Goal: Transaction & Acquisition: Book appointment/travel/reservation

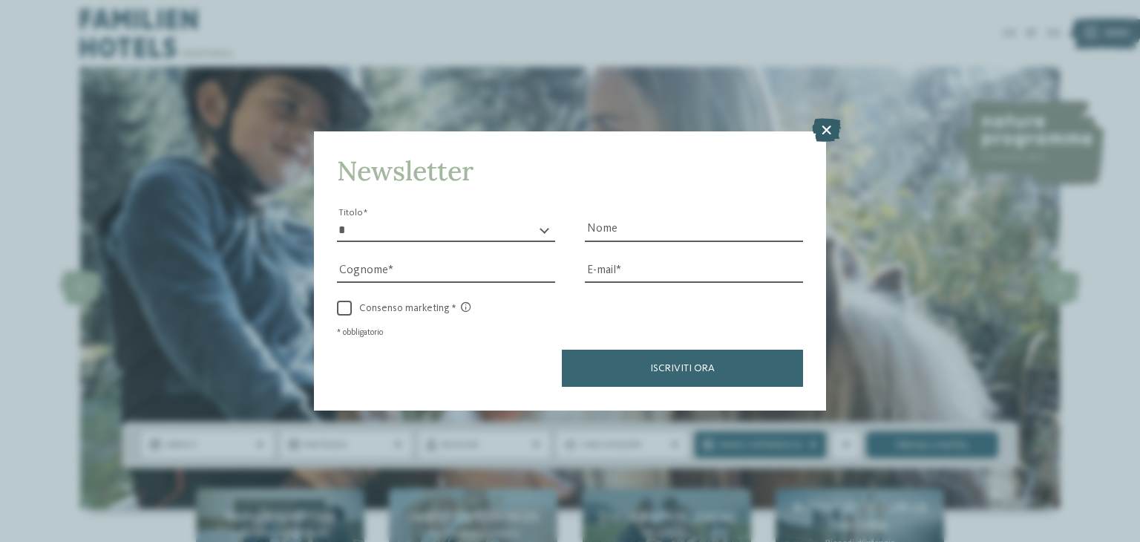
click at [830, 134] on icon at bounding box center [826, 131] width 29 height 24
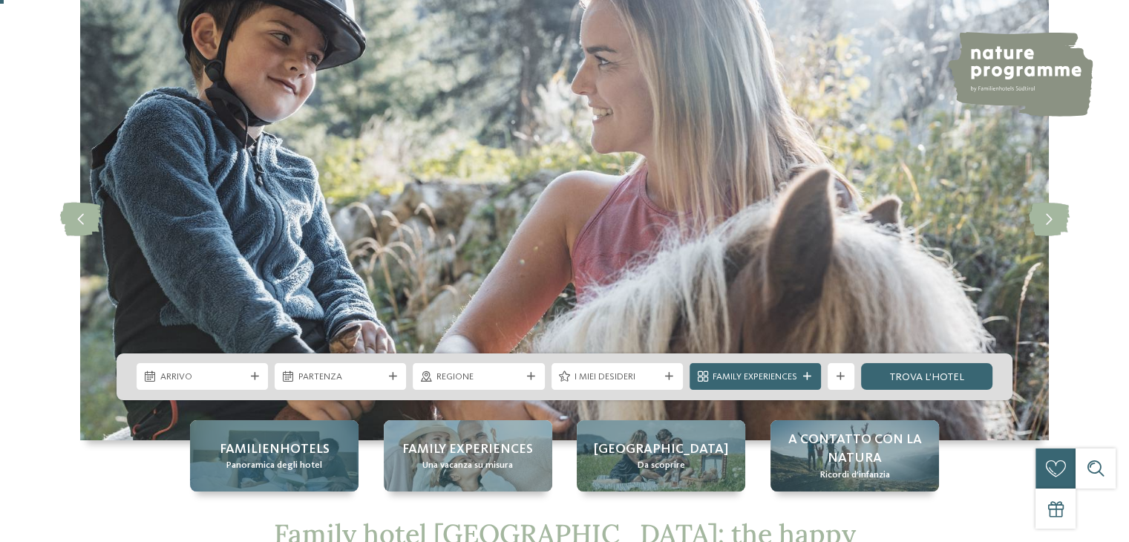
scroll to position [223, 0]
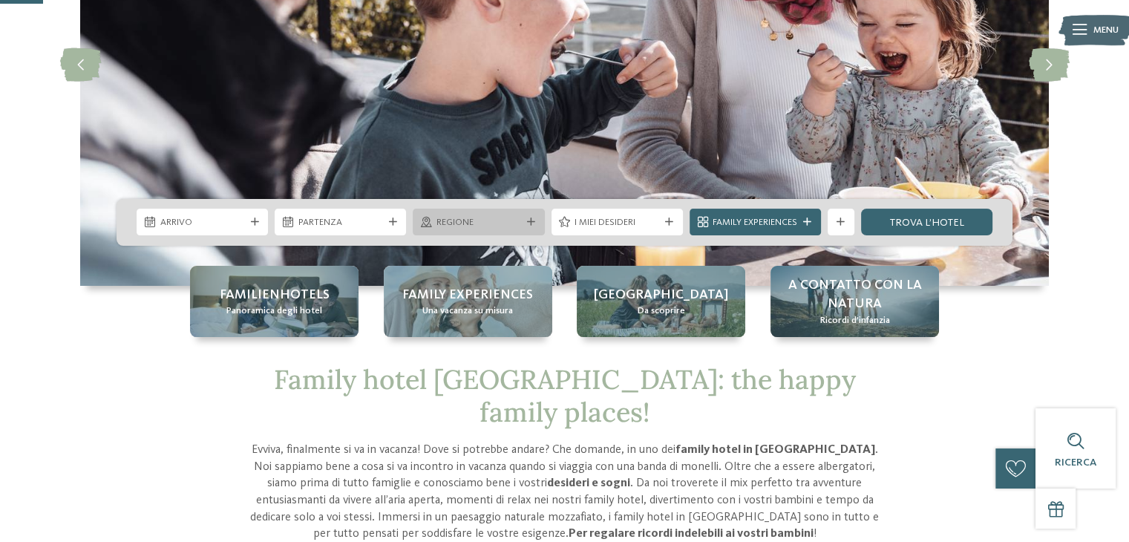
click at [487, 229] on span "Regione" at bounding box center [478, 222] width 85 height 13
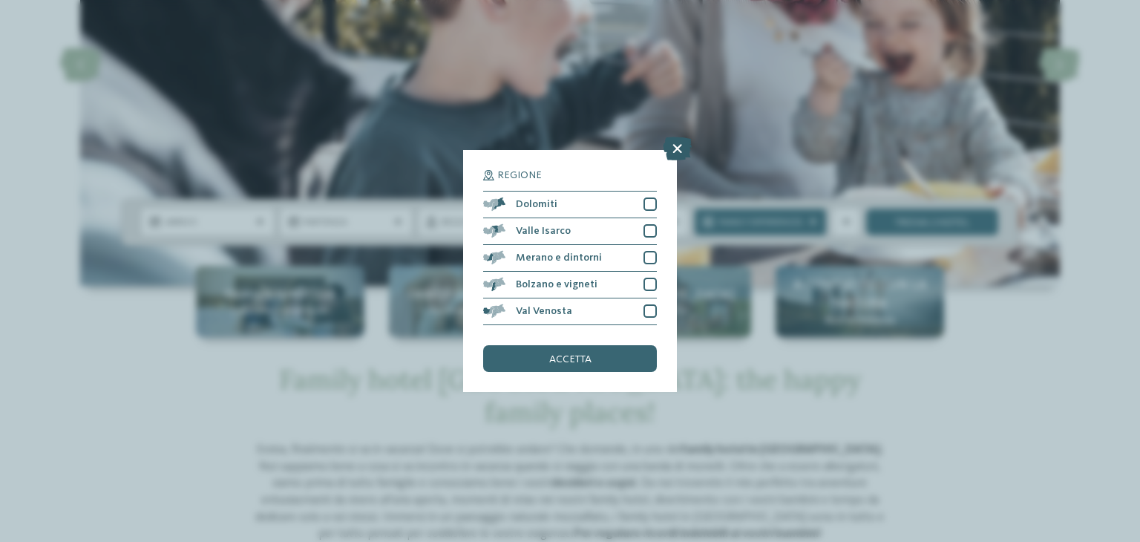
click at [672, 153] on icon at bounding box center [677, 149] width 29 height 24
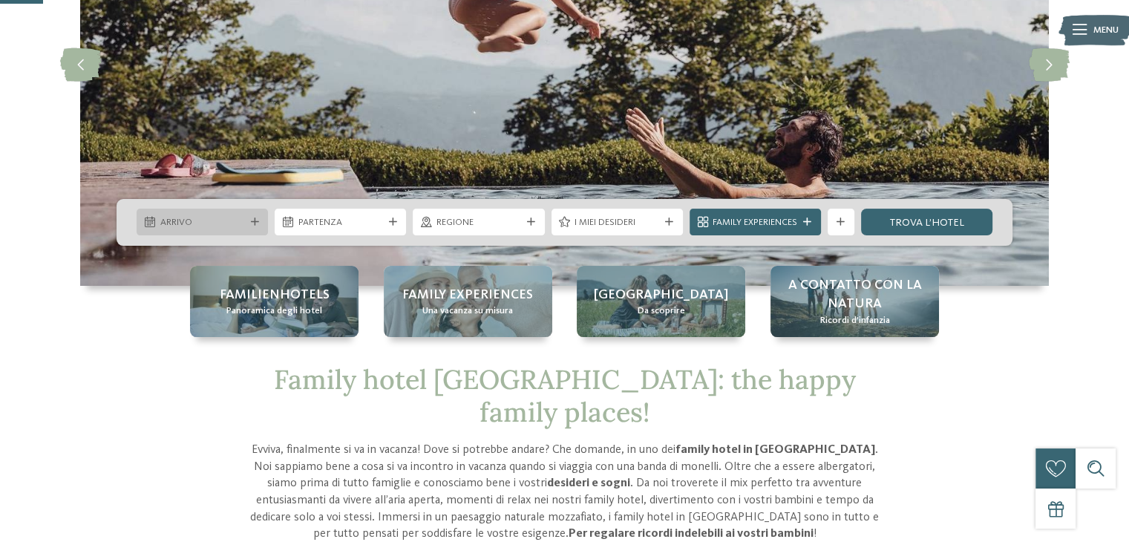
click at [255, 222] on icon at bounding box center [255, 222] width 8 height 8
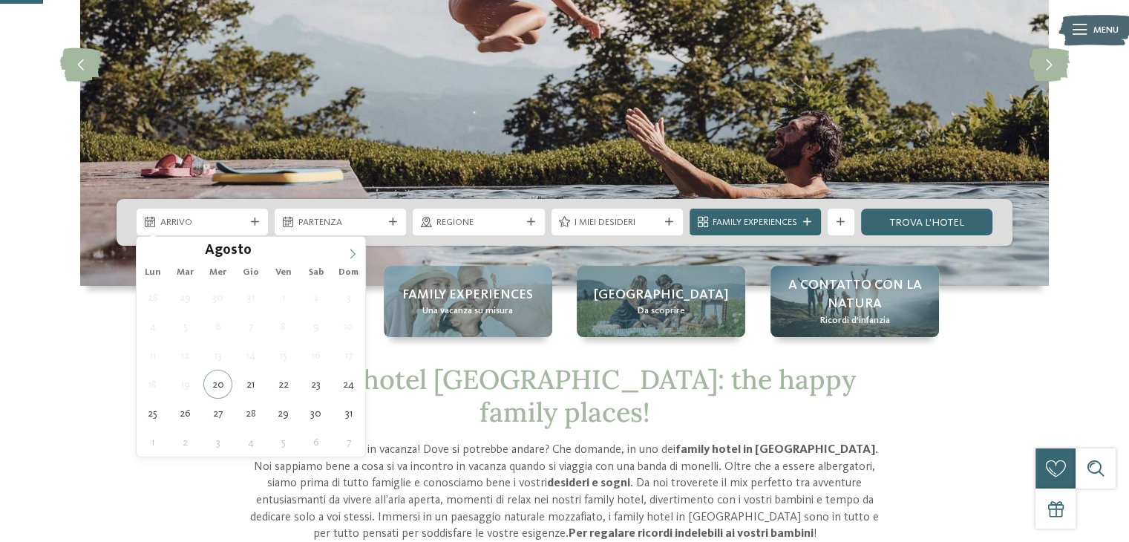
click at [355, 253] on icon at bounding box center [352, 254] width 5 height 10
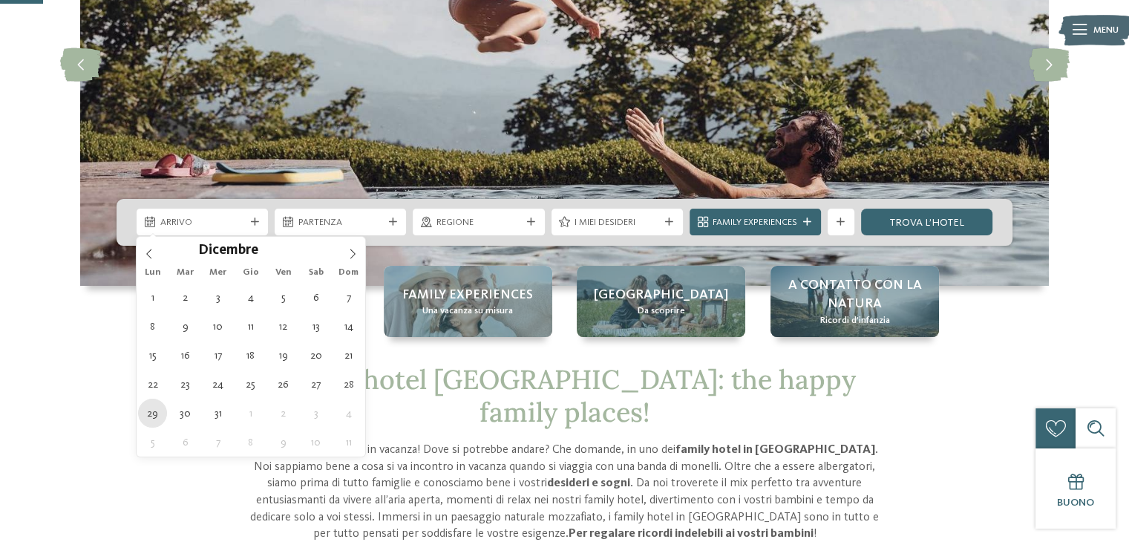
type div "29.12.2025"
drag, startPoint x: 149, startPoint y: 410, endPoint x: 206, endPoint y: 410, distance: 56.4
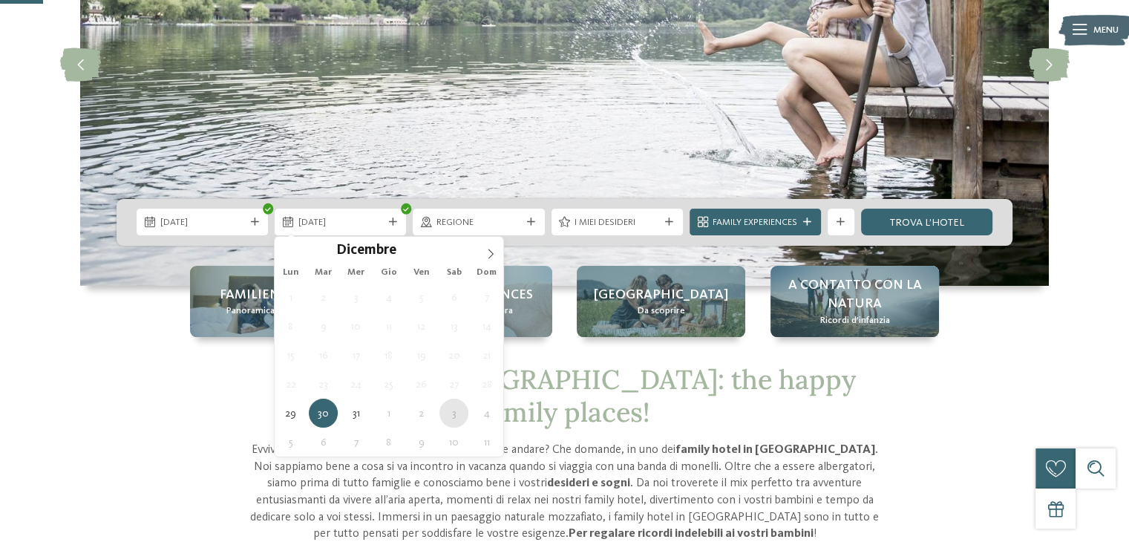
type div "03.01.2026"
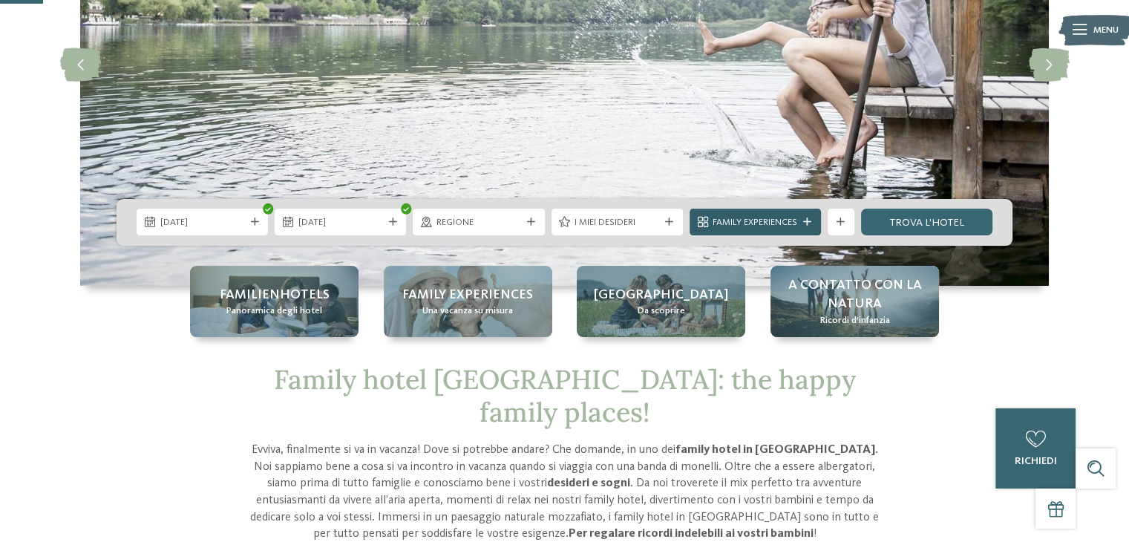
click at [781, 220] on span "Family Experiences" at bounding box center [754, 222] width 85 height 13
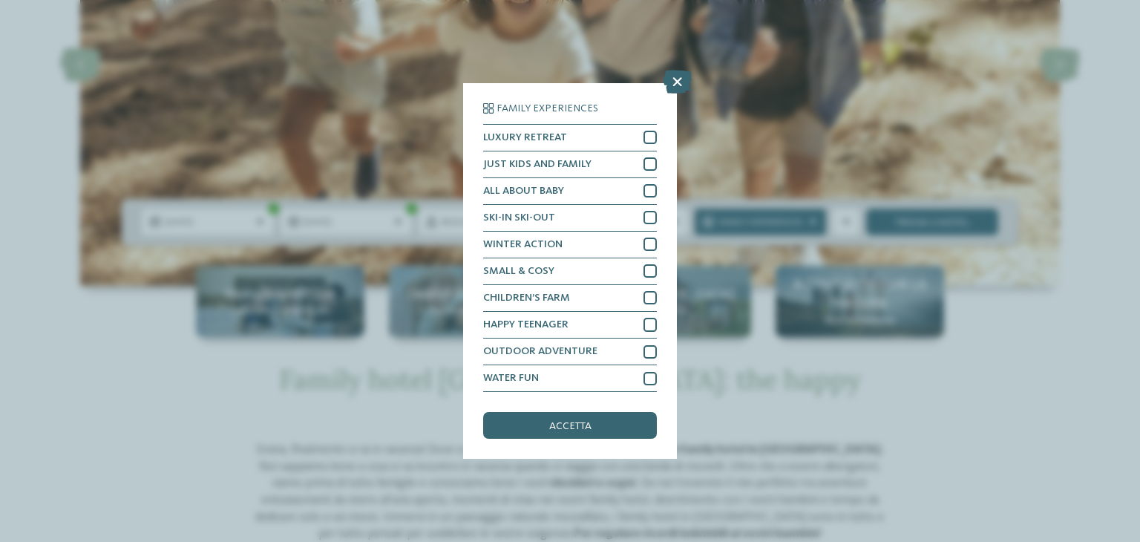
click at [669, 84] on icon at bounding box center [677, 82] width 29 height 24
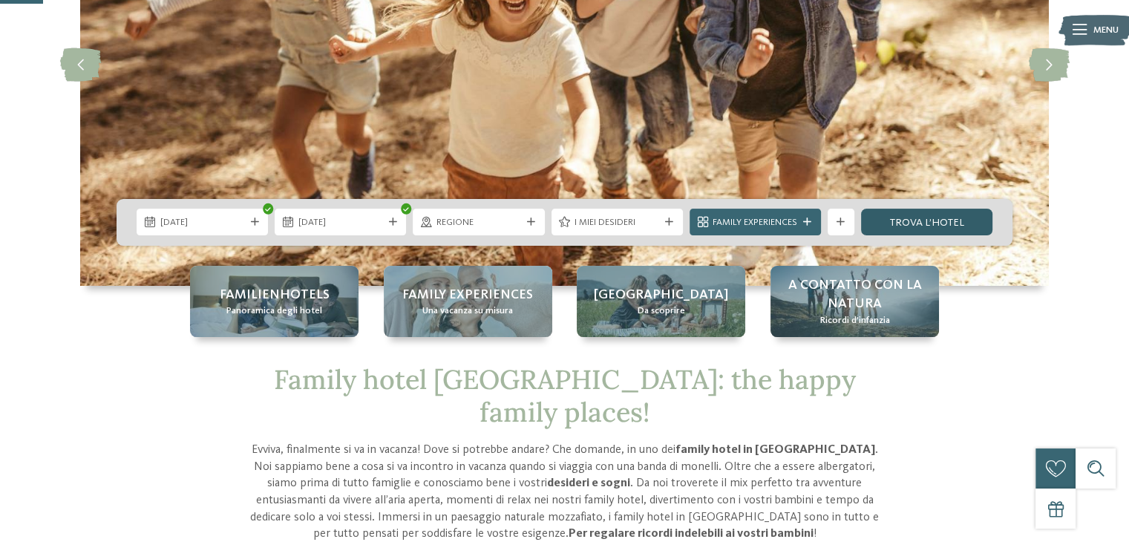
click at [920, 219] on link "trova l’hotel" at bounding box center [926, 222] width 131 height 27
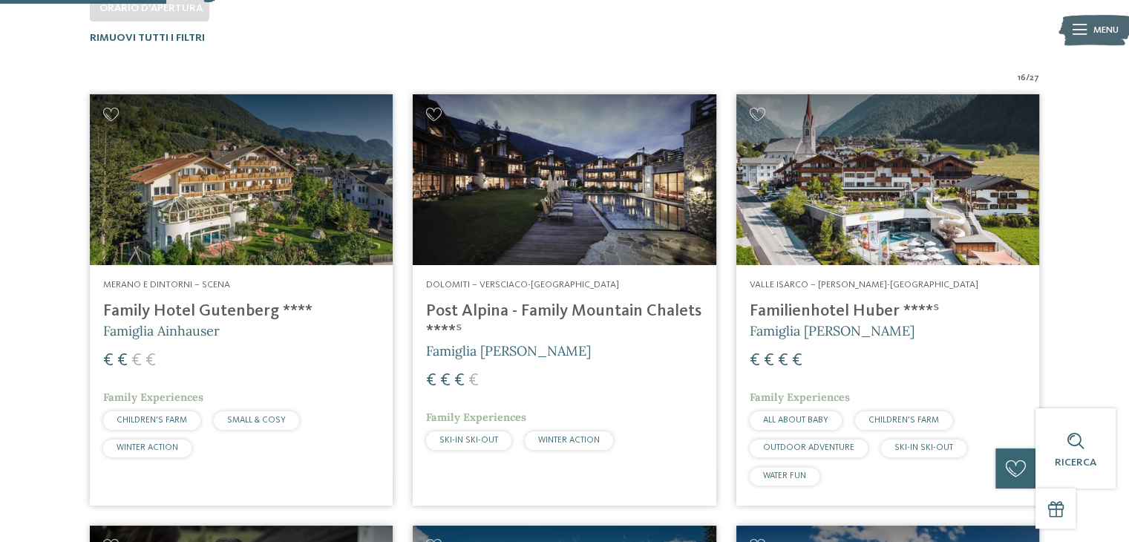
scroll to position [504, 0]
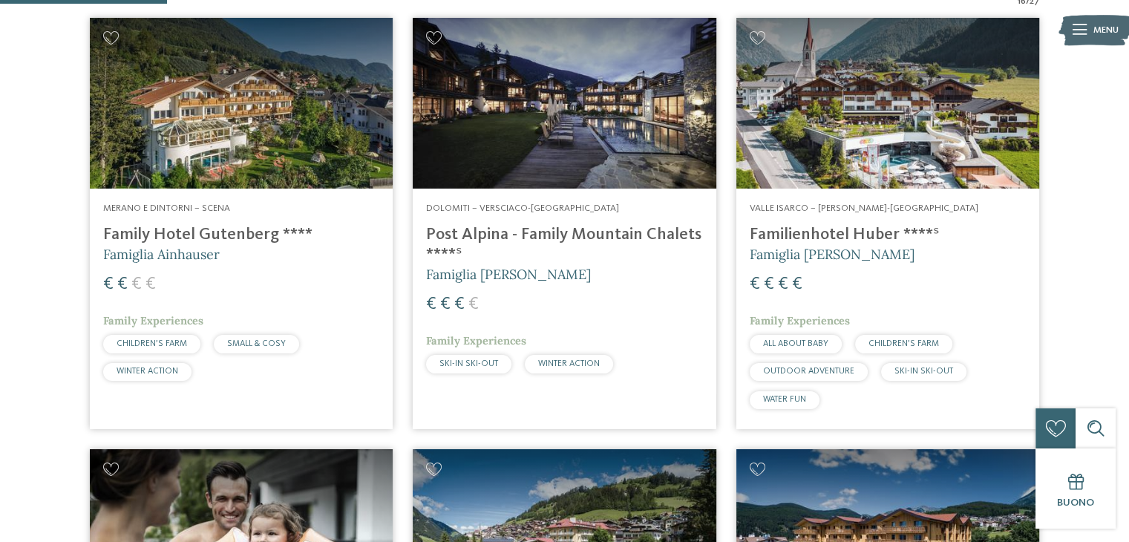
click at [180, 344] on span "CHILDREN’S FARM" at bounding box center [152, 343] width 70 height 9
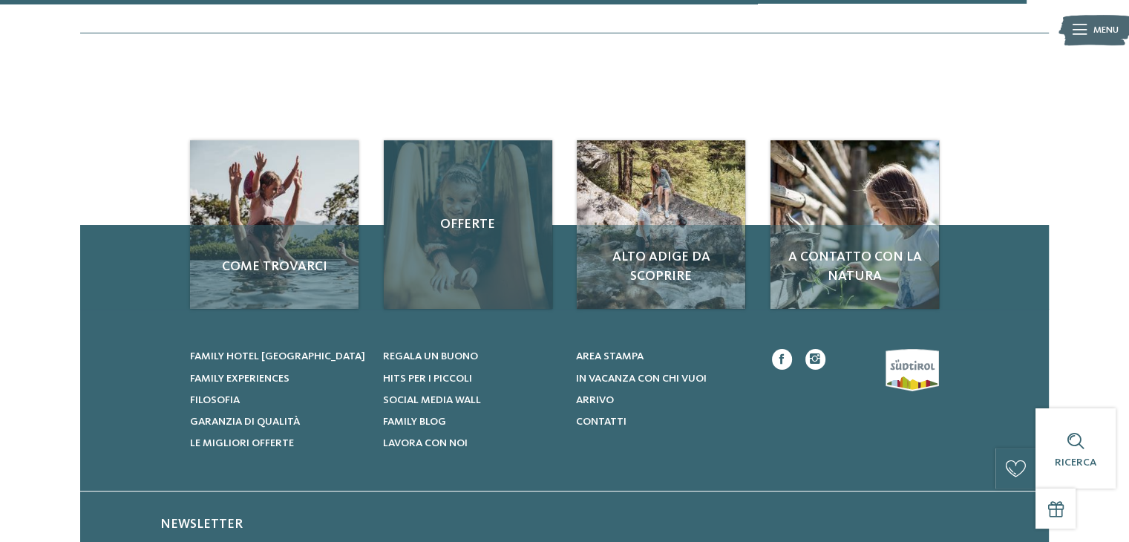
scroll to position [3175, 0]
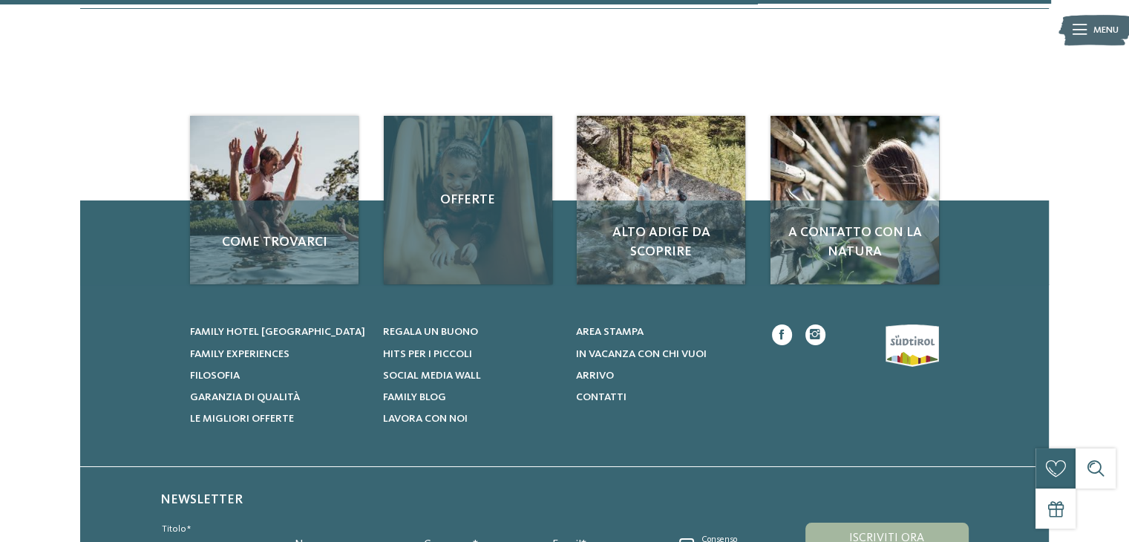
click at [471, 240] on div "Offerte" at bounding box center [468, 200] width 168 height 168
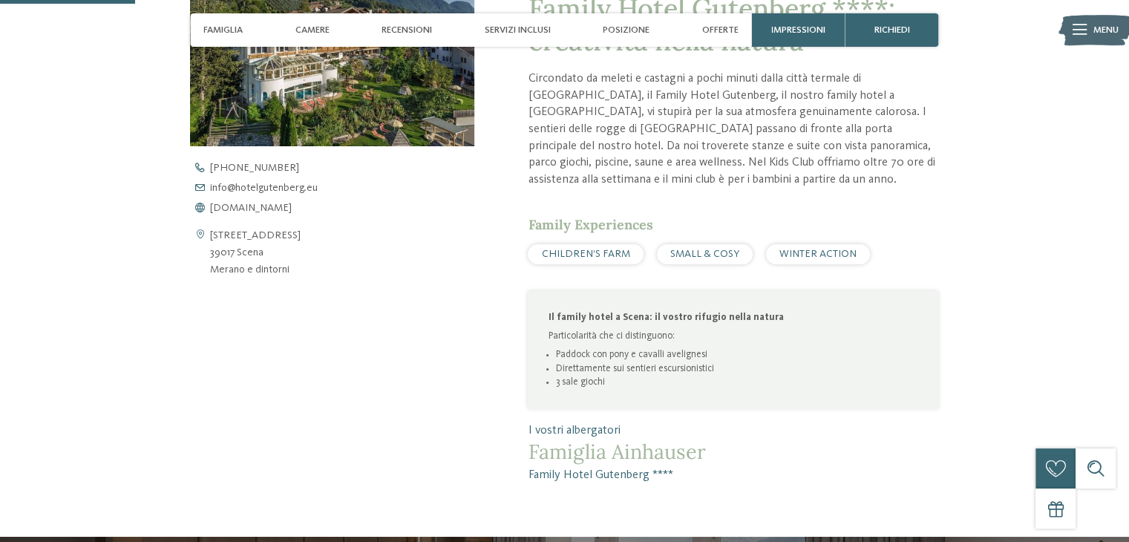
scroll to position [594, 0]
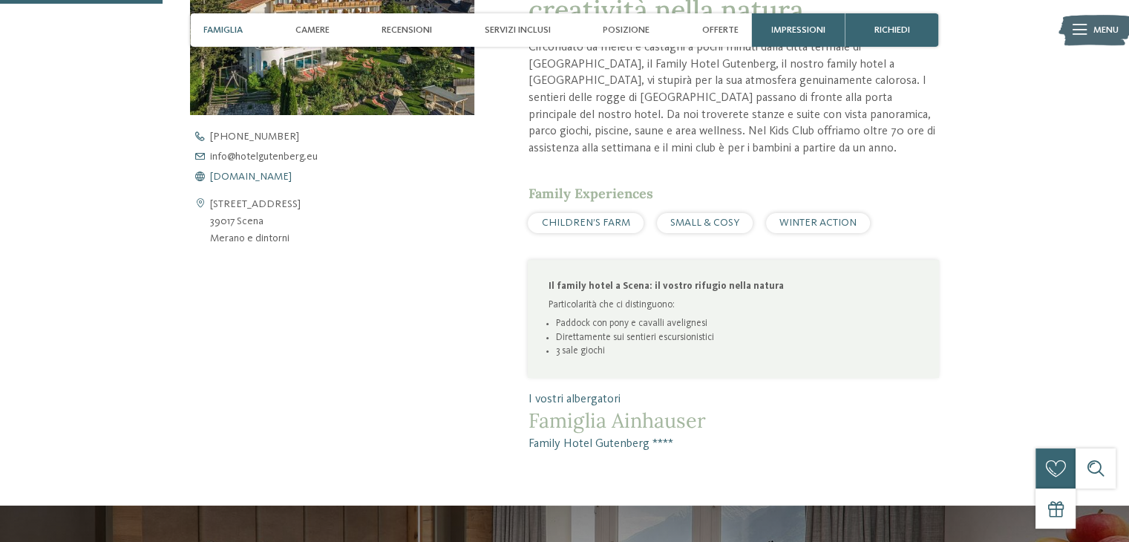
click at [264, 176] on span "www.hotelgutenberg.eu" at bounding box center [251, 176] width 82 height 10
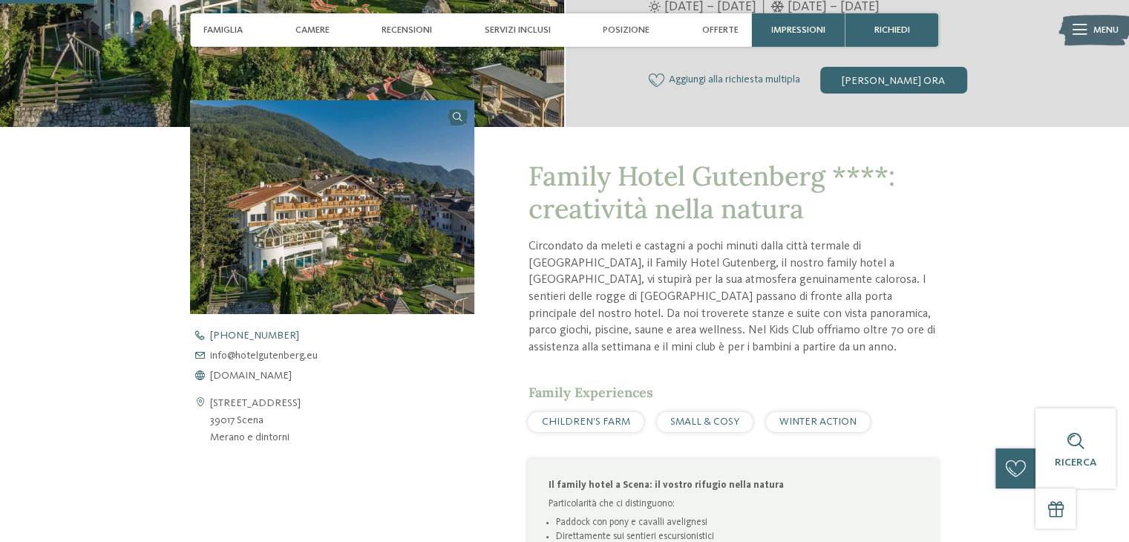
scroll to position [297, 0]
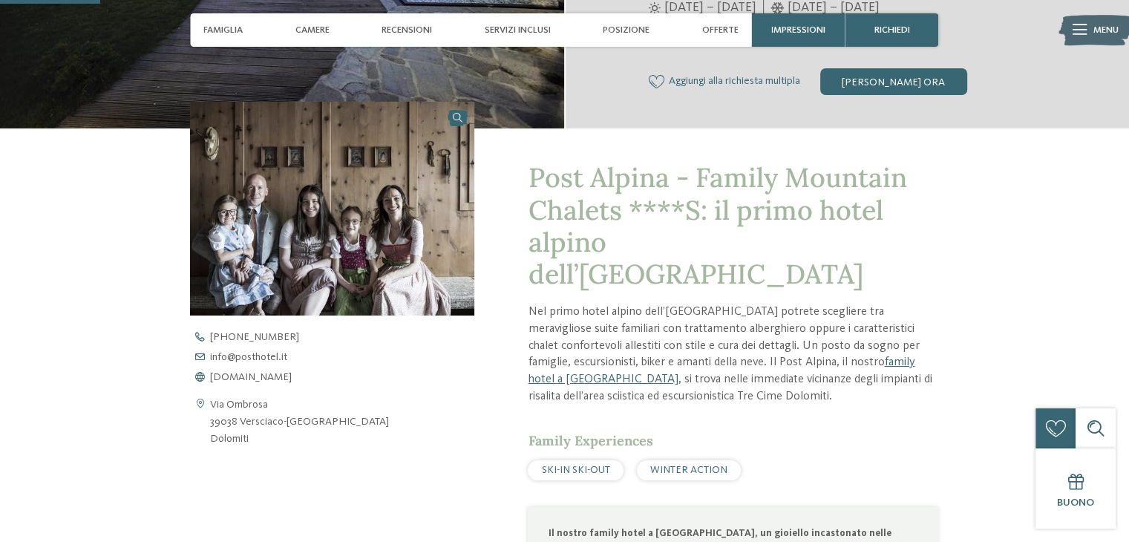
scroll to position [445, 0]
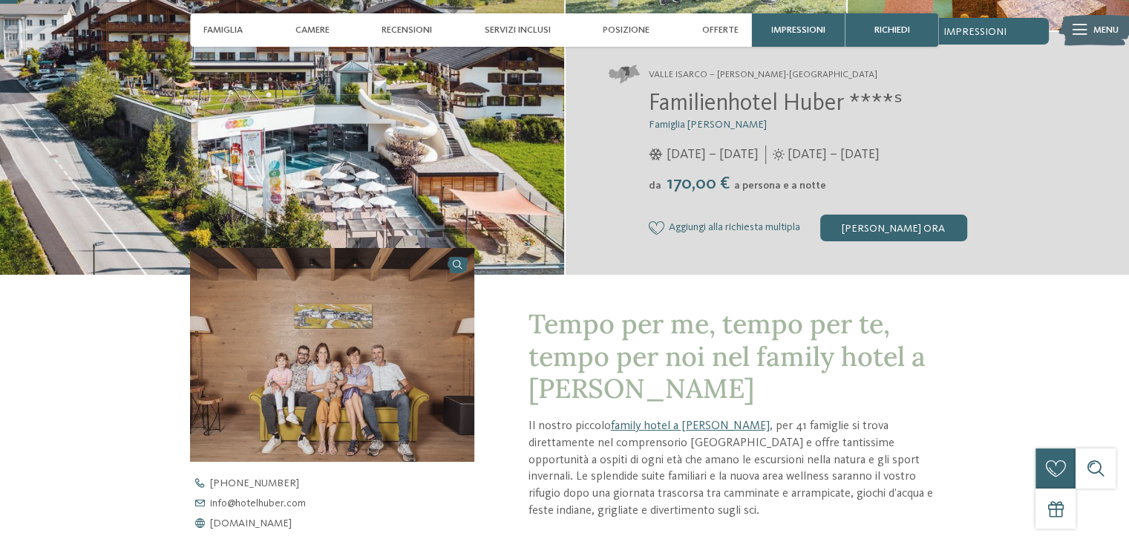
scroll to position [445, 0]
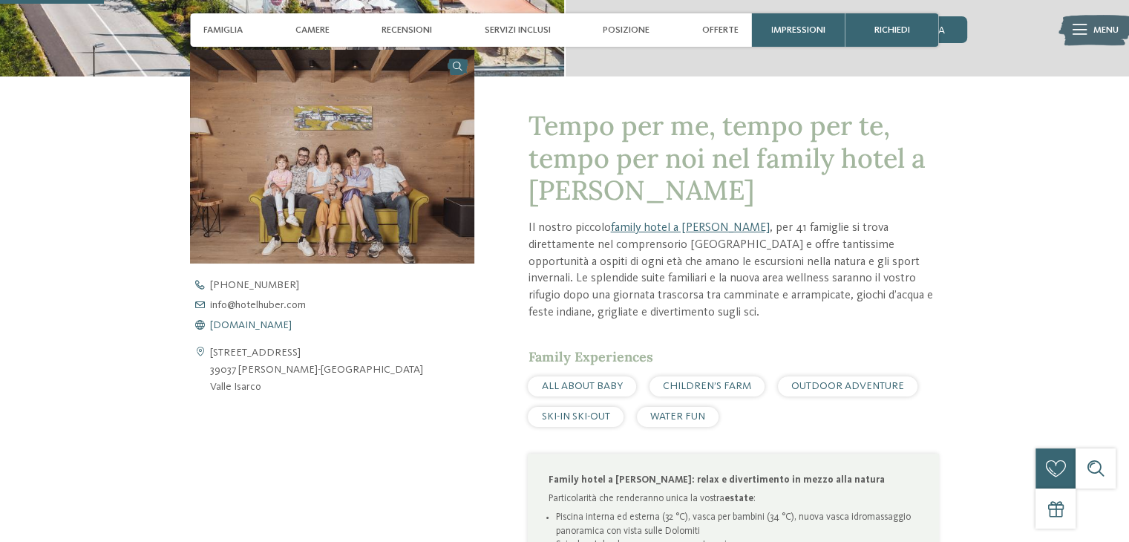
click at [285, 325] on span "www.hotelhuber.com" at bounding box center [251, 325] width 82 height 10
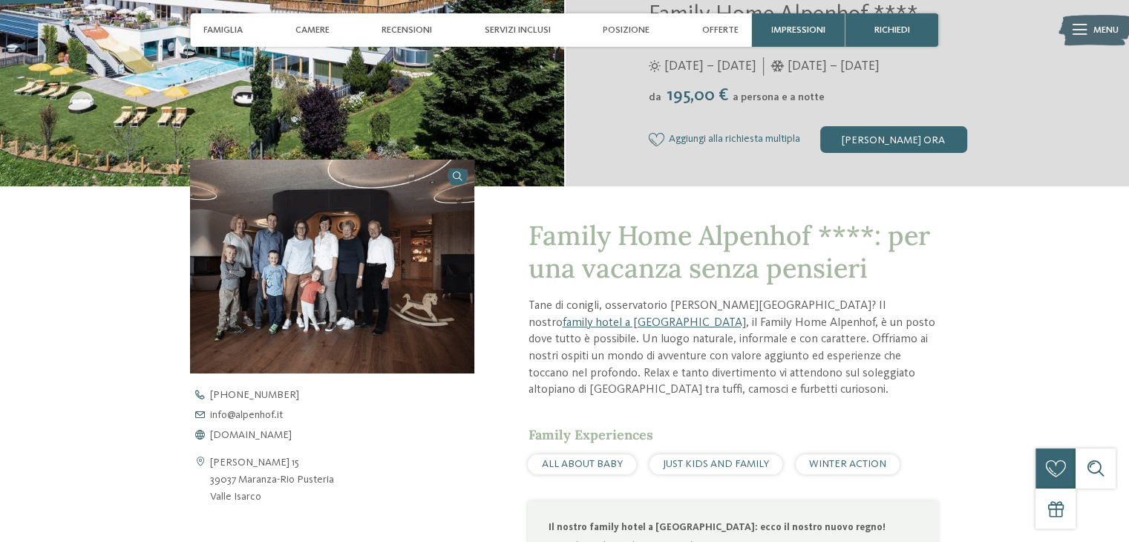
scroll to position [371, 0]
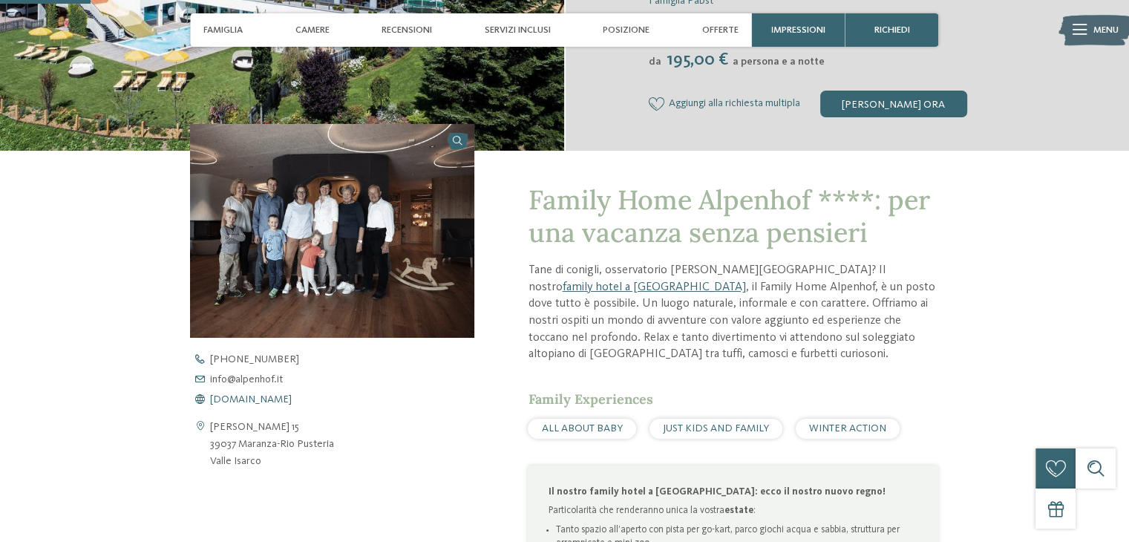
click at [269, 404] on span "www.alpenhof.it" at bounding box center [251, 399] width 82 height 10
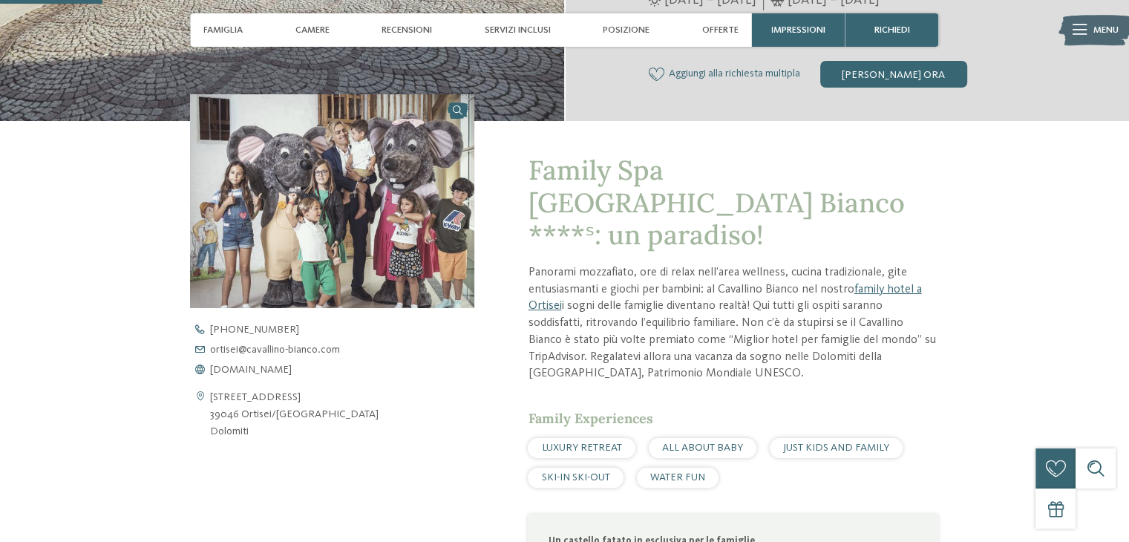
scroll to position [445, 0]
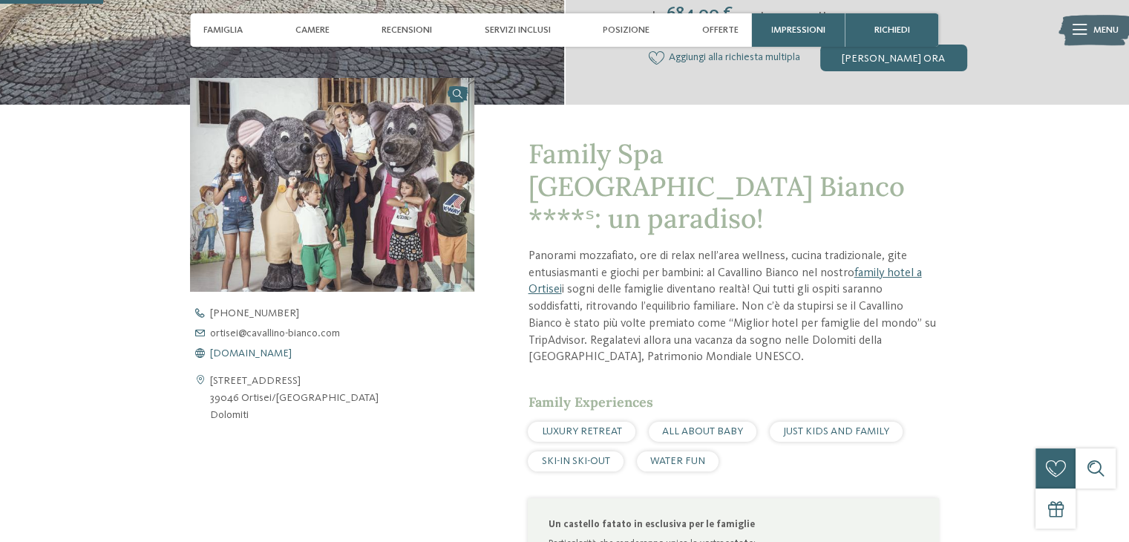
click at [254, 351] on span "www.cavallino-bianco.com" at bounding box center [251, 353] width 82 height 10
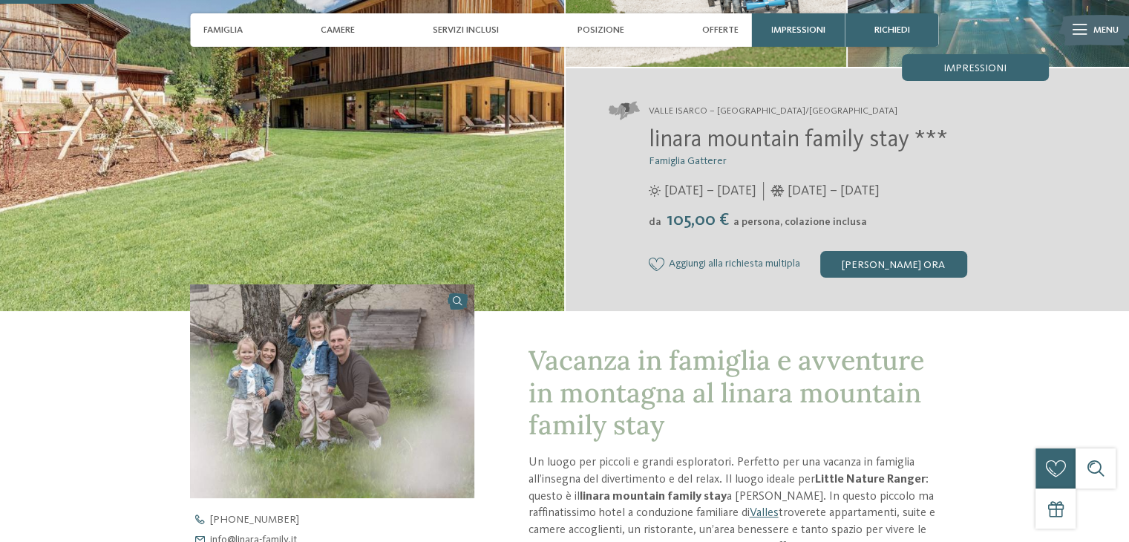
scroll to position [371, 0]
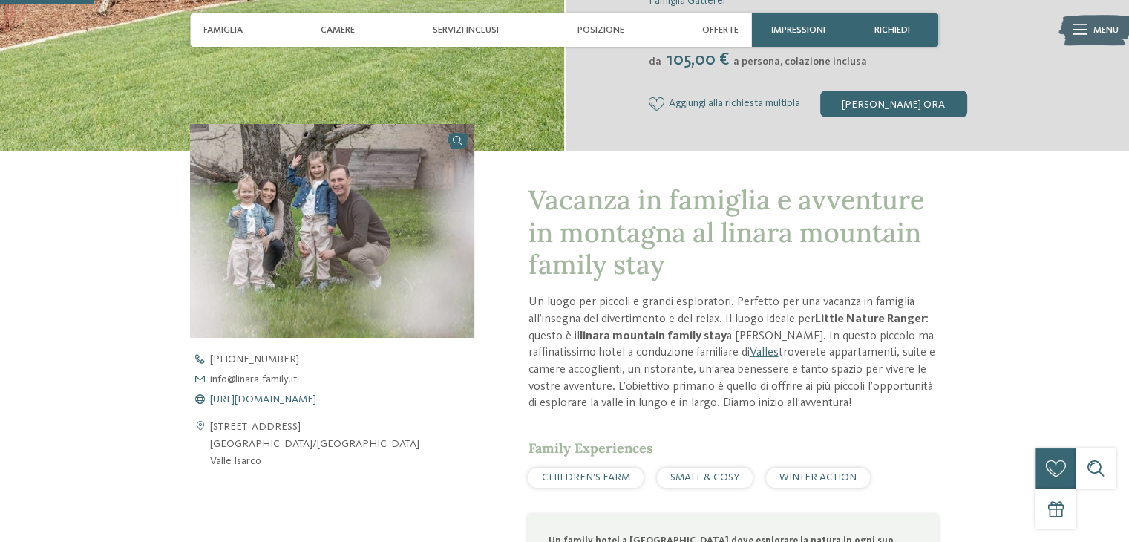
click at [272, 401] on span "[URL][DOMAIN_NAME]" at bounding box center [263, 399] width 106 height 10
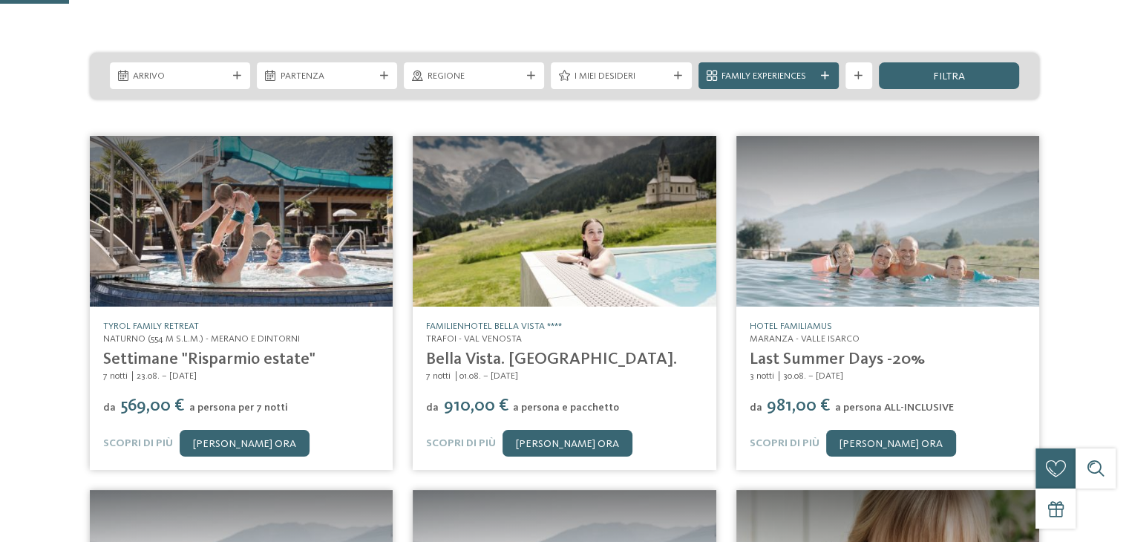
scroll to position [223, 0]
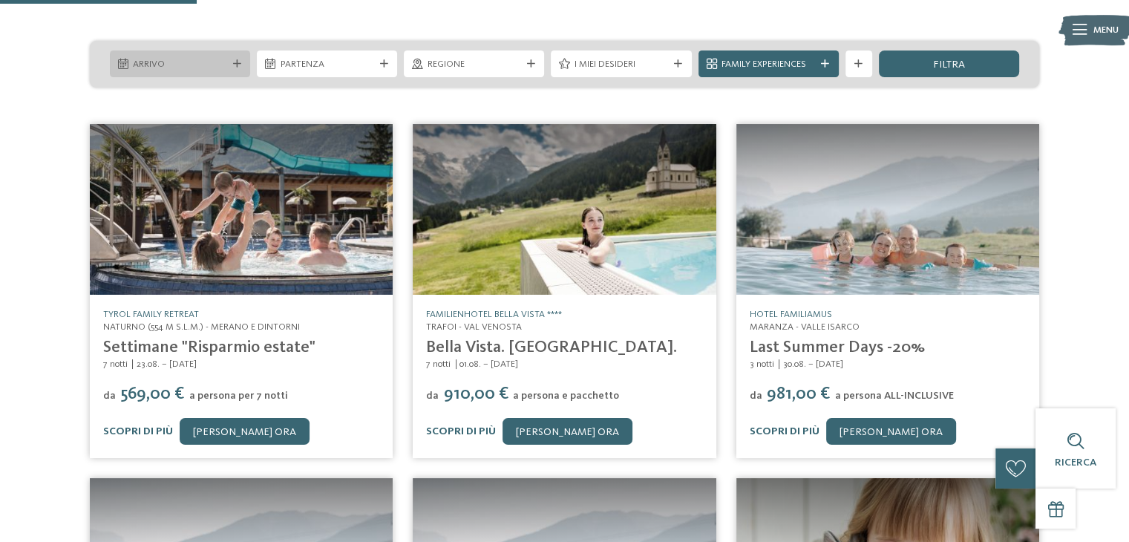
click at [233, 60] on icon at bounding box center [237, 64] width 8 height 8
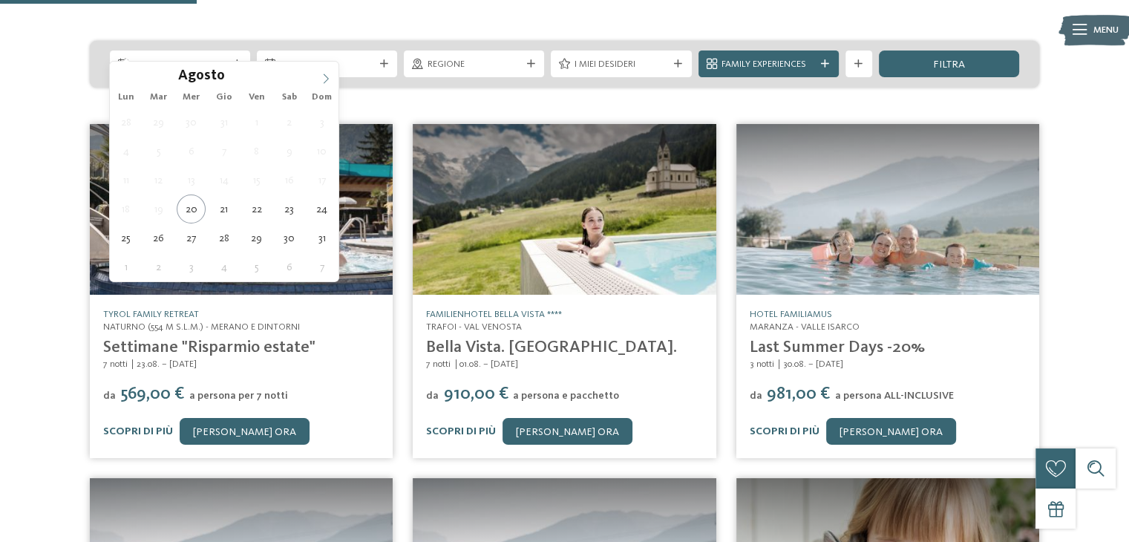
click at [332, 82] on span at bounding box center [325, 74] width 25 height 25
type div "27.12.2025"
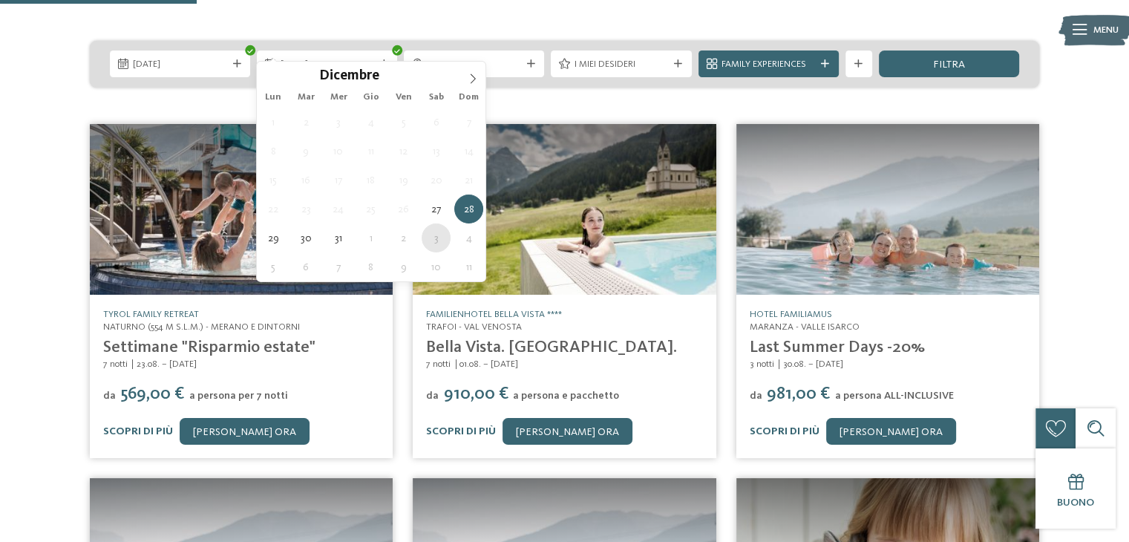
type div "03.01.2026"
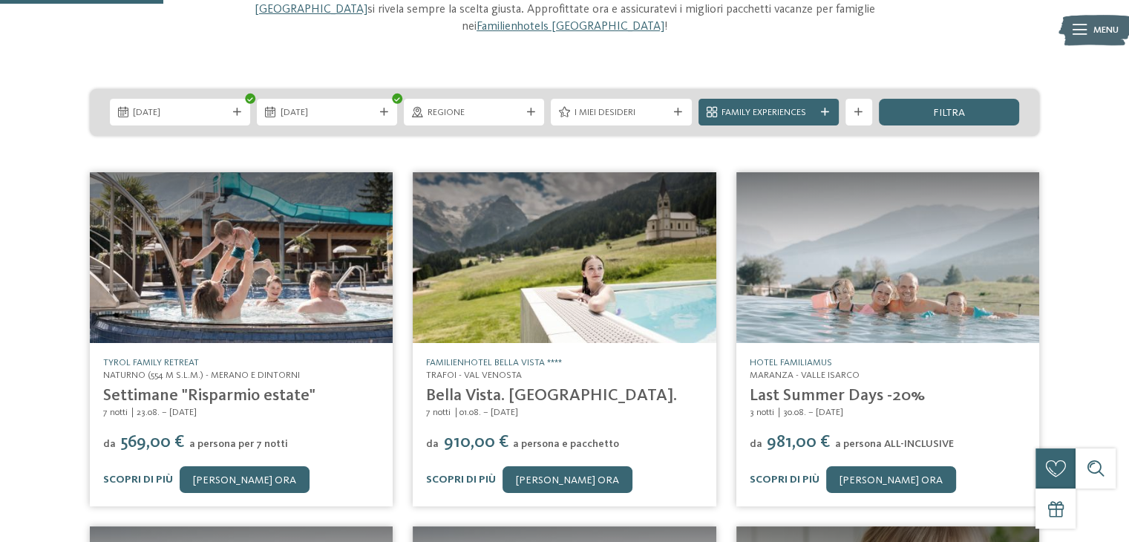
scroll to position [148, 0]
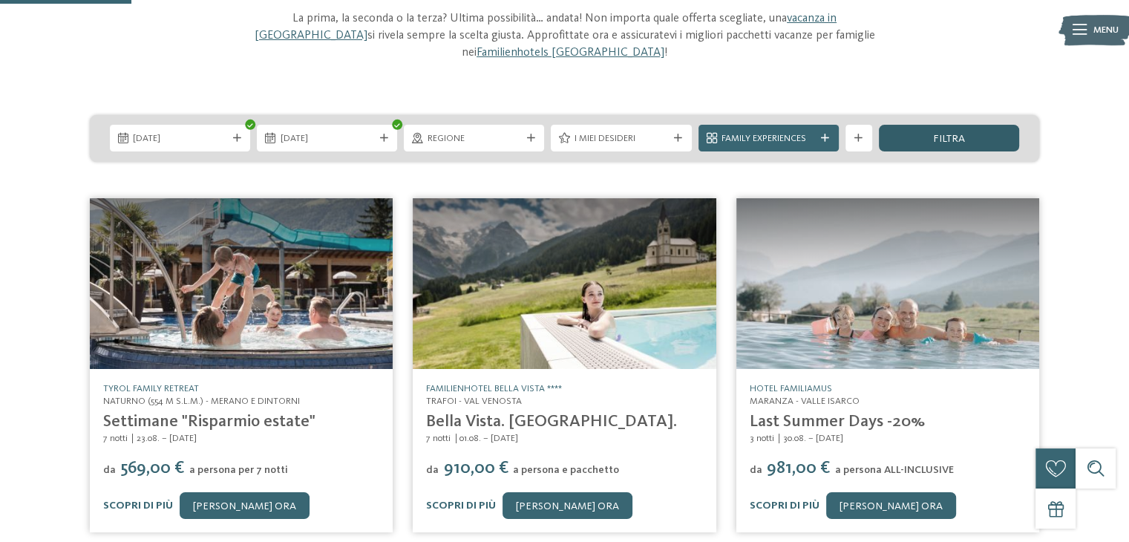
click at [908, 125] on div "filtra" at bounding box center [949, 138] width 140 height 27
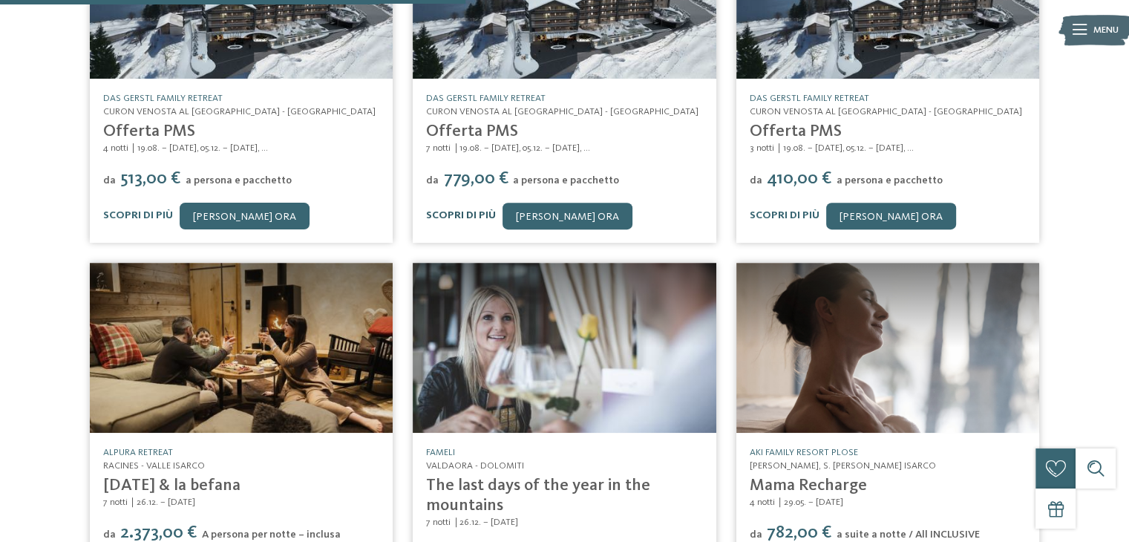
scroll to position [668, 0]
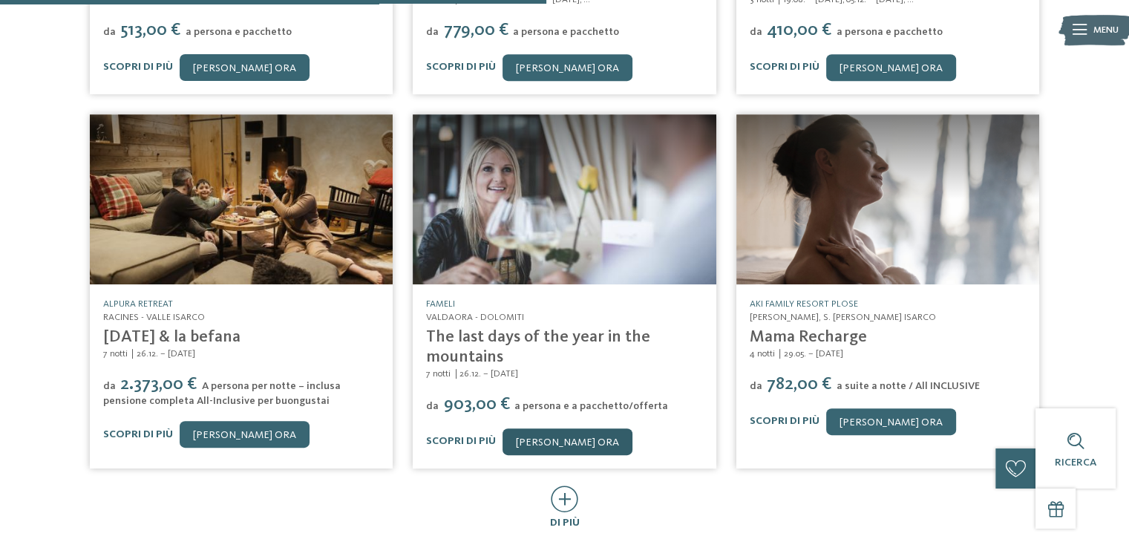
click at [551, 428] on link "[PERSON_NAME] ora" at bounding box center [567, 441] width 130 height 27
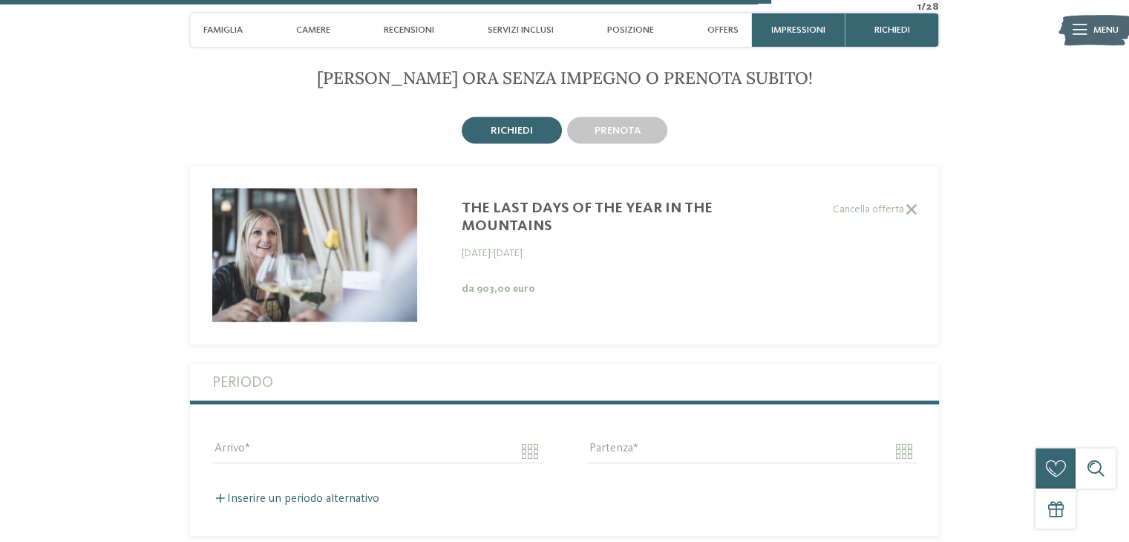
scroll to position [3144, 0]
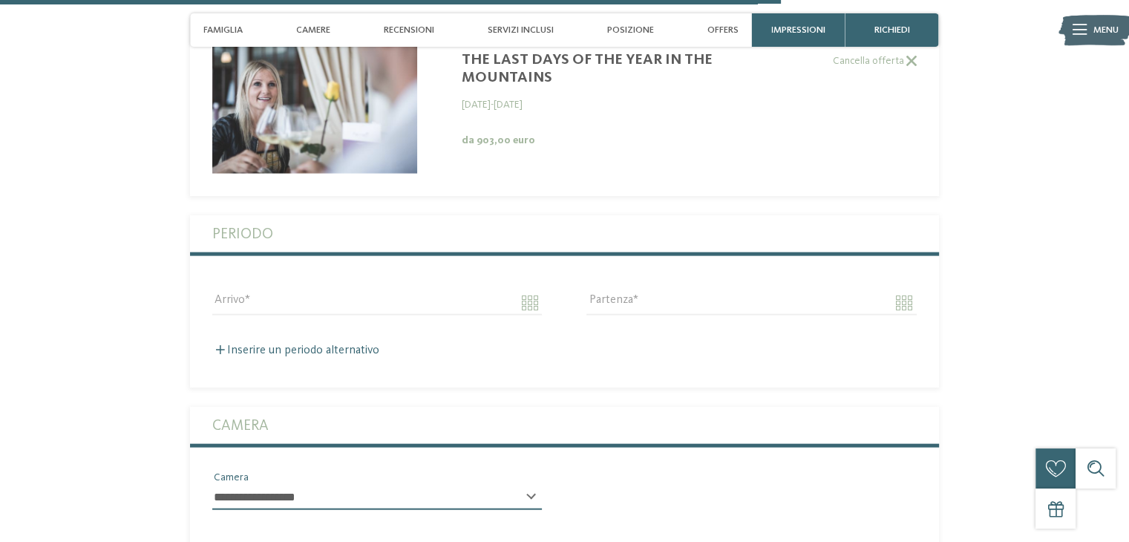
click at [368, 329] on div "Inserire un periodo alternativo Arrivo Partenza" at bounding box center [564, 343] width 749 height 29
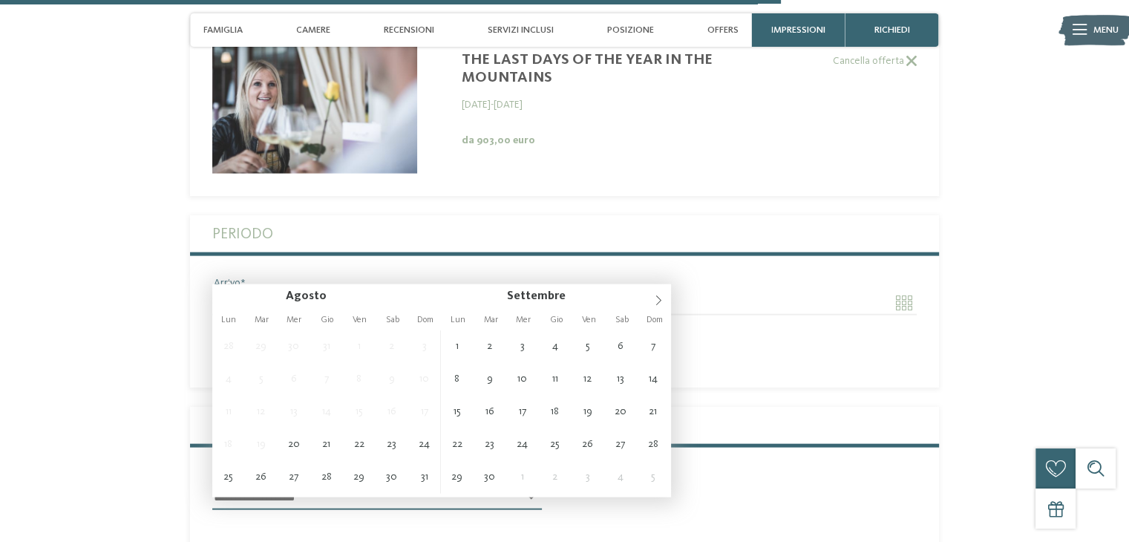
click at [528, 290] on input "Arrivo" at bounding box center [376, 302] width 329 height 25
click at [650, 300] on span at bounding box center [658, 296] width 25 height 25
type input "**********"
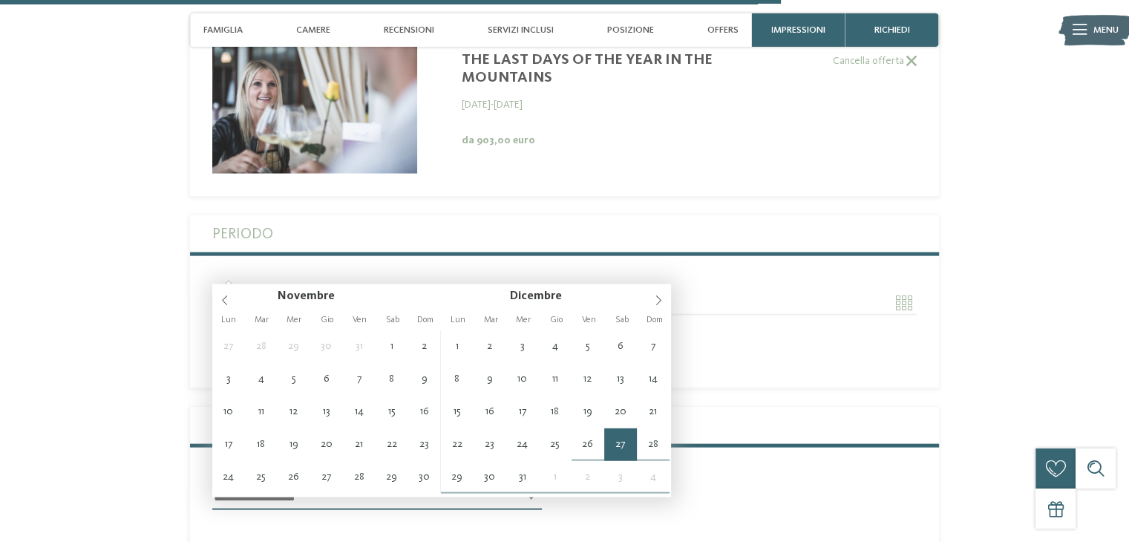
type input "****"
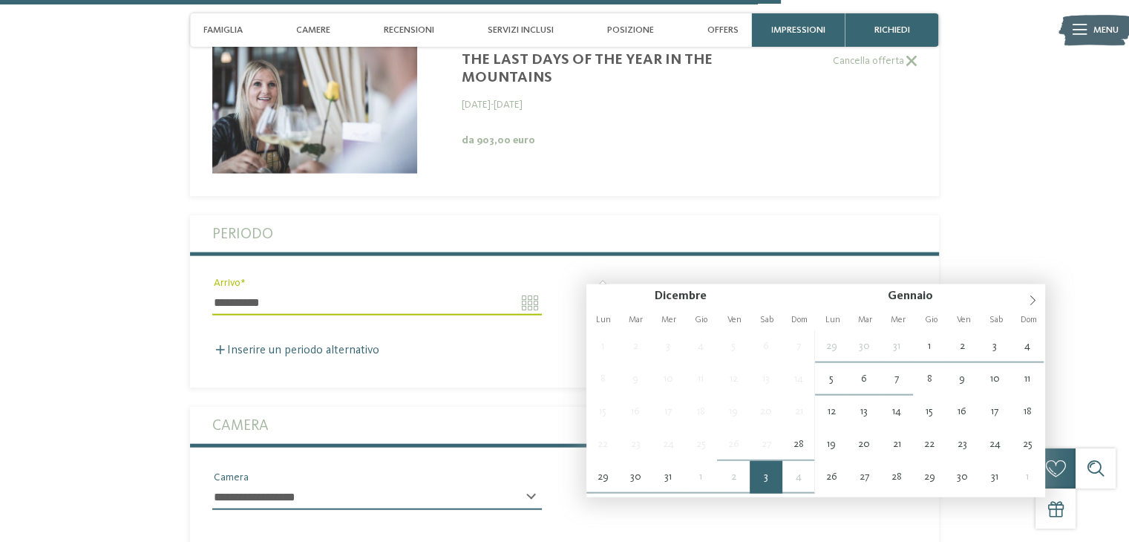
type input "**********"
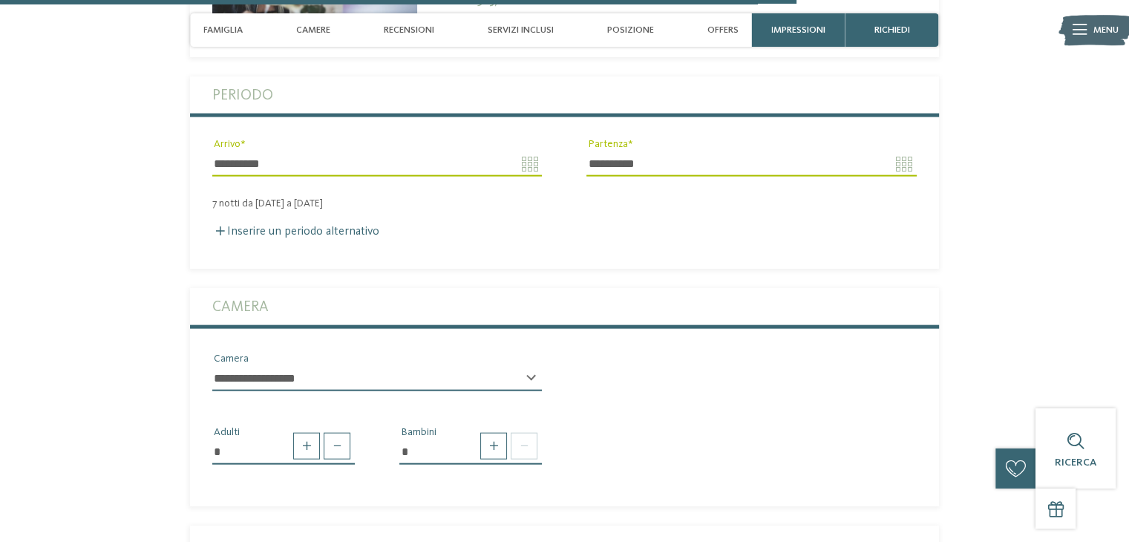
scroll to position [3293, 0]
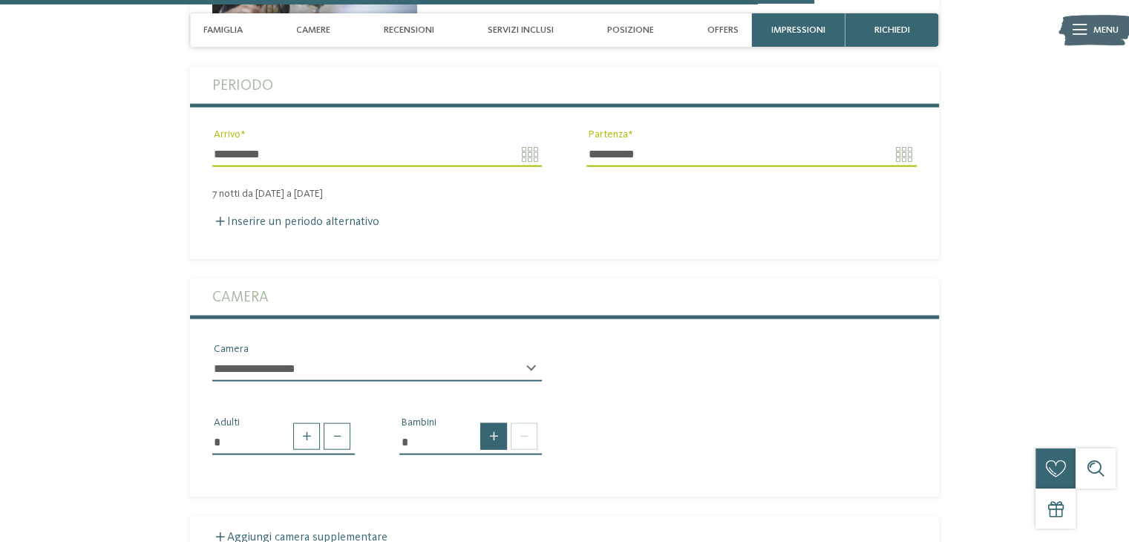
click at [493, 423] on span at bounding box center [493, 436] width 27 height 27
type input "*"
click at [491, 482] on select "* * * * * * * * * * * ** ** ** ** ** ** ** **" at bounding box center [470, 494] width 142 height 25
select select "*"
click at [399, 482] on select "* * * * * * * * * * * ** ** ** ** ** ** ** **" at bounding box center [470, 494] width 142 height 25
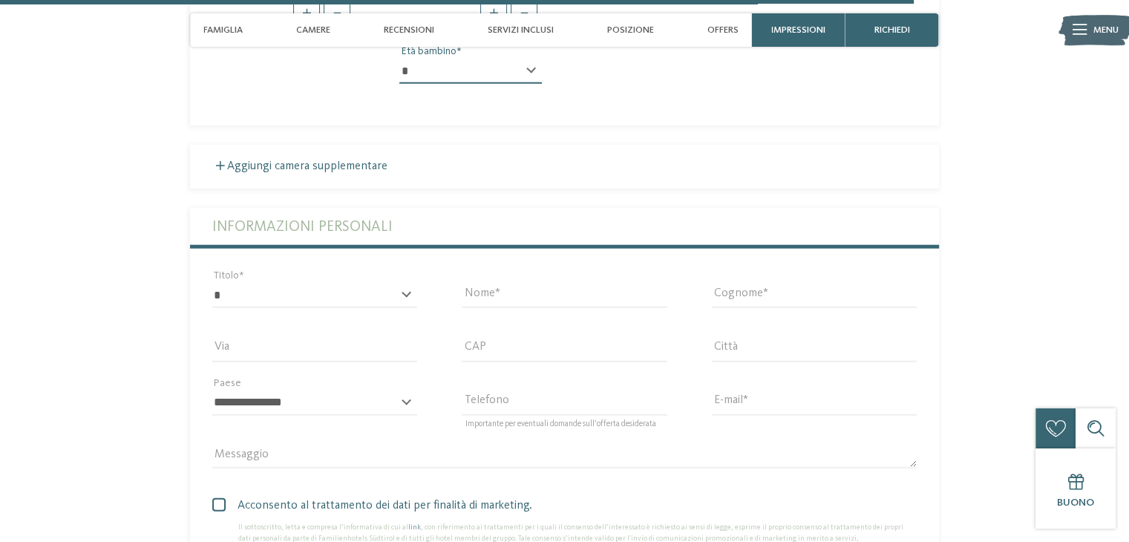
scroll to position [3738, 0]
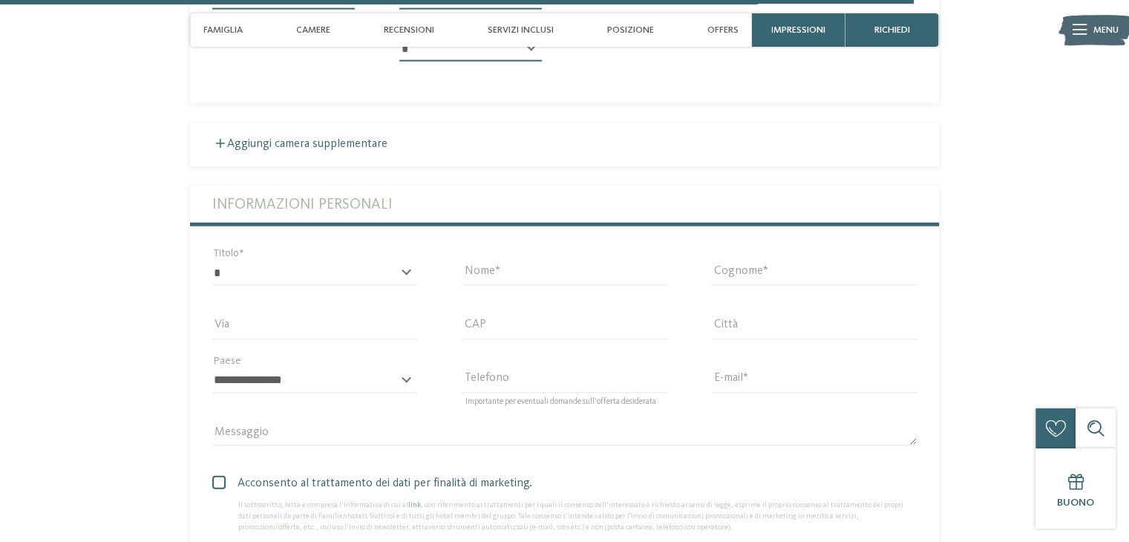
click at [267, 300] on div "Via" at bounding box center [314, 326] width 249 height 53
click at [291, 260] on select "* ****** ******* ******** ******" at bounding box center [314, 272] width 205 height 25
select select "*"
click at [212, 260] on select "* ****** ******* ******** ******" at bounding box center [314, 272] width 205 height 25
click at [493, 260] on div "Nome" at bounding box center [564, 279] width 205 height 39
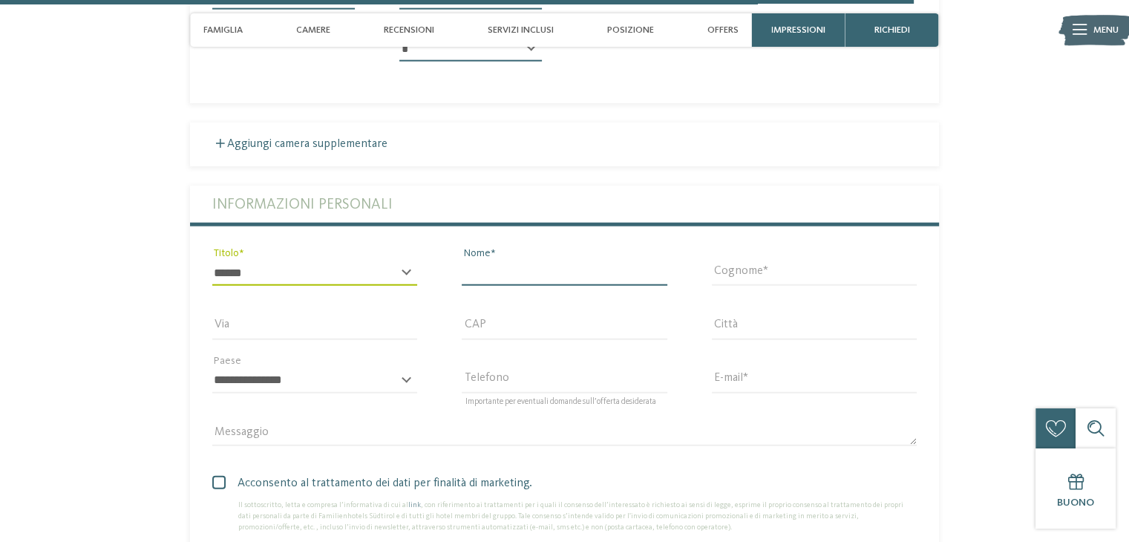
click at [514, 260] on input "Nome" at bounding box center [564, 272] width 205 height 25
type input "*******"
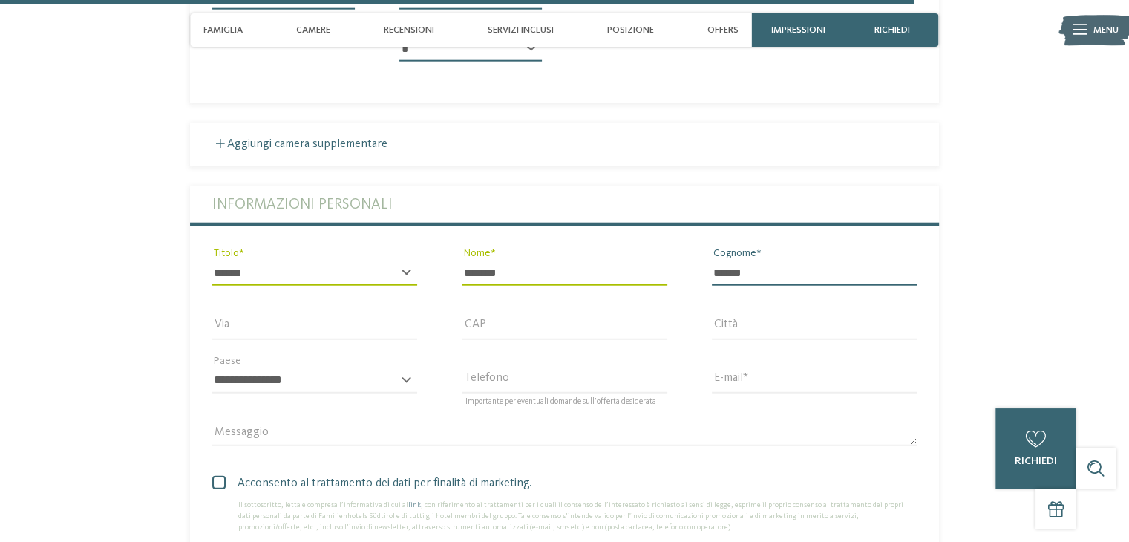
type input "******"
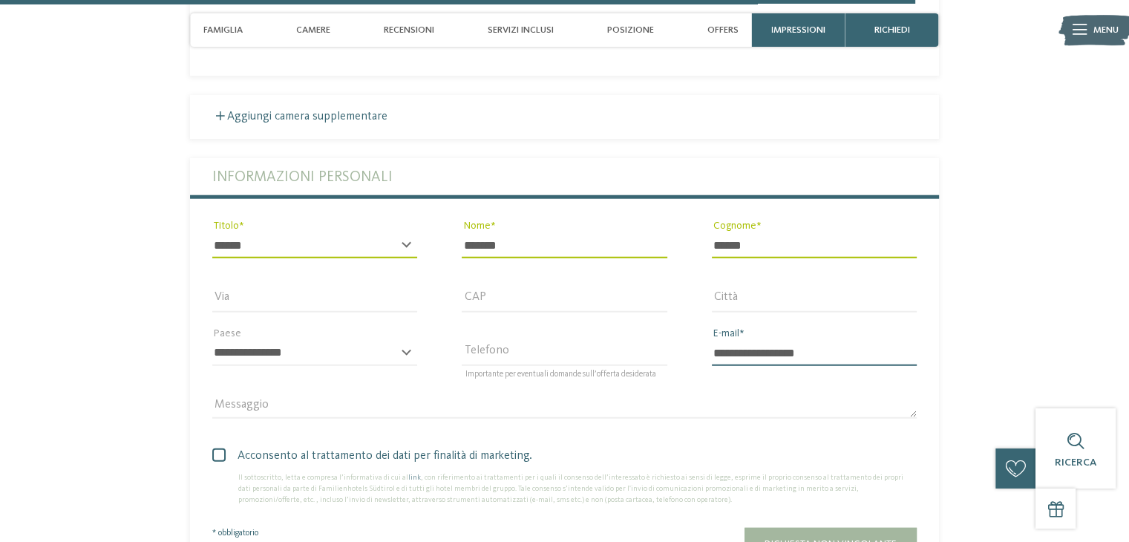
scroll to position [3812, 0]
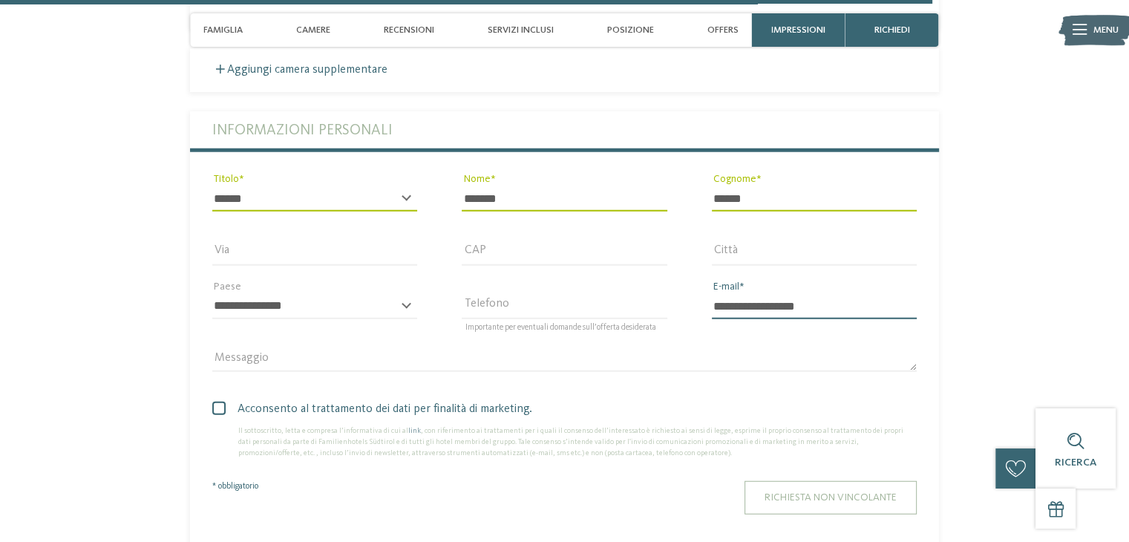
type input "**********"
click at [777, 481] on button "Richiesta non vincolante" at bounding box center [830, 497] width 172 height 33
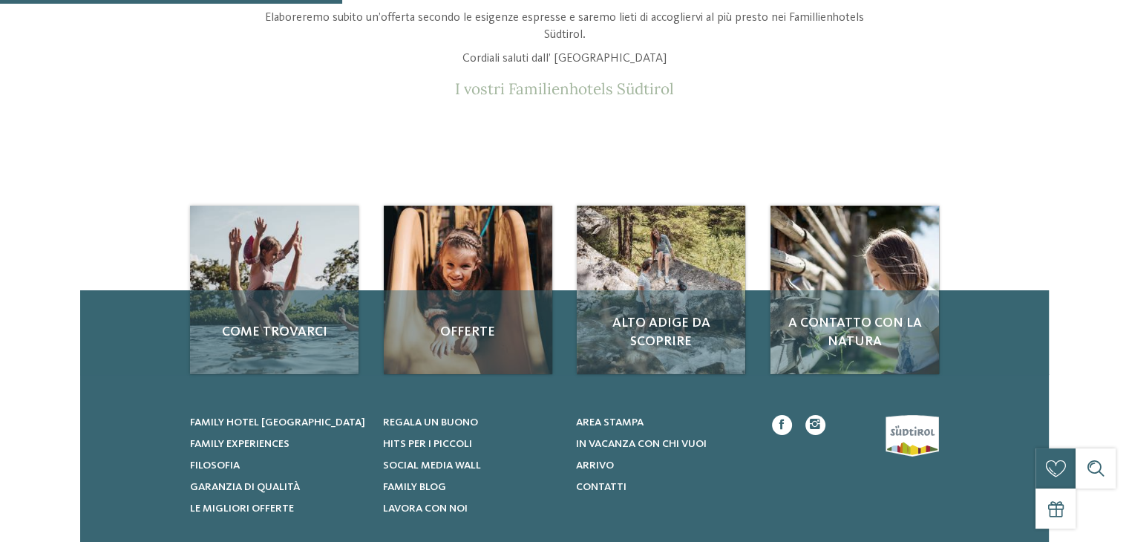
scroll to position [297, 0]
